Goal: Find specific page/section: Find specific page/section

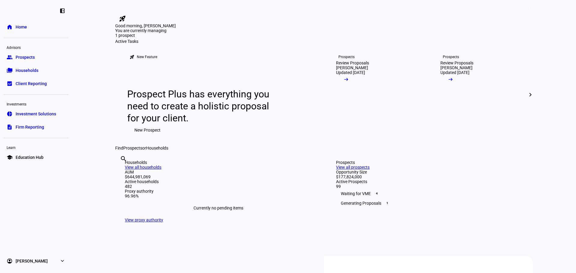
click at [47, 55] on link "group Prospects" at bounding box center [36, 57] width 65 height 12
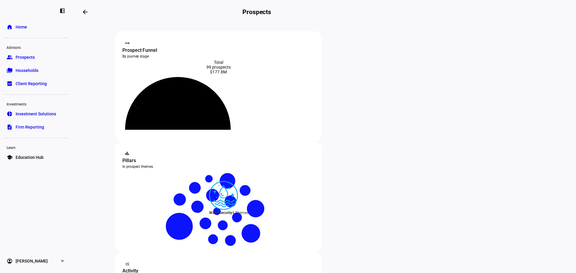
scroll to position [210, 0]
